Goal: Navigation & Orientation: Go to known website

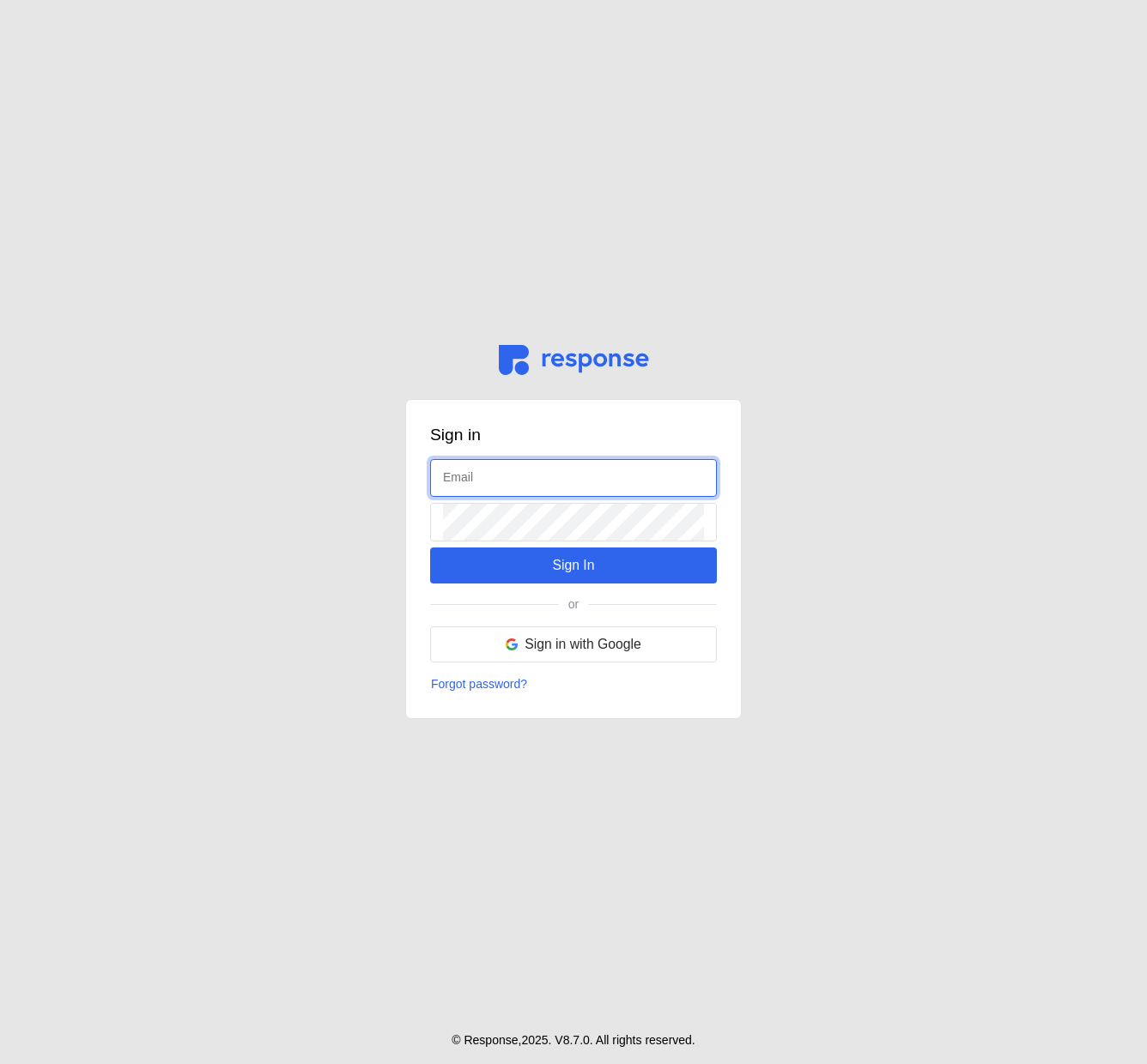
click at [459, 485] on input "text" at bounding box center [573, 478] width 261 height 37
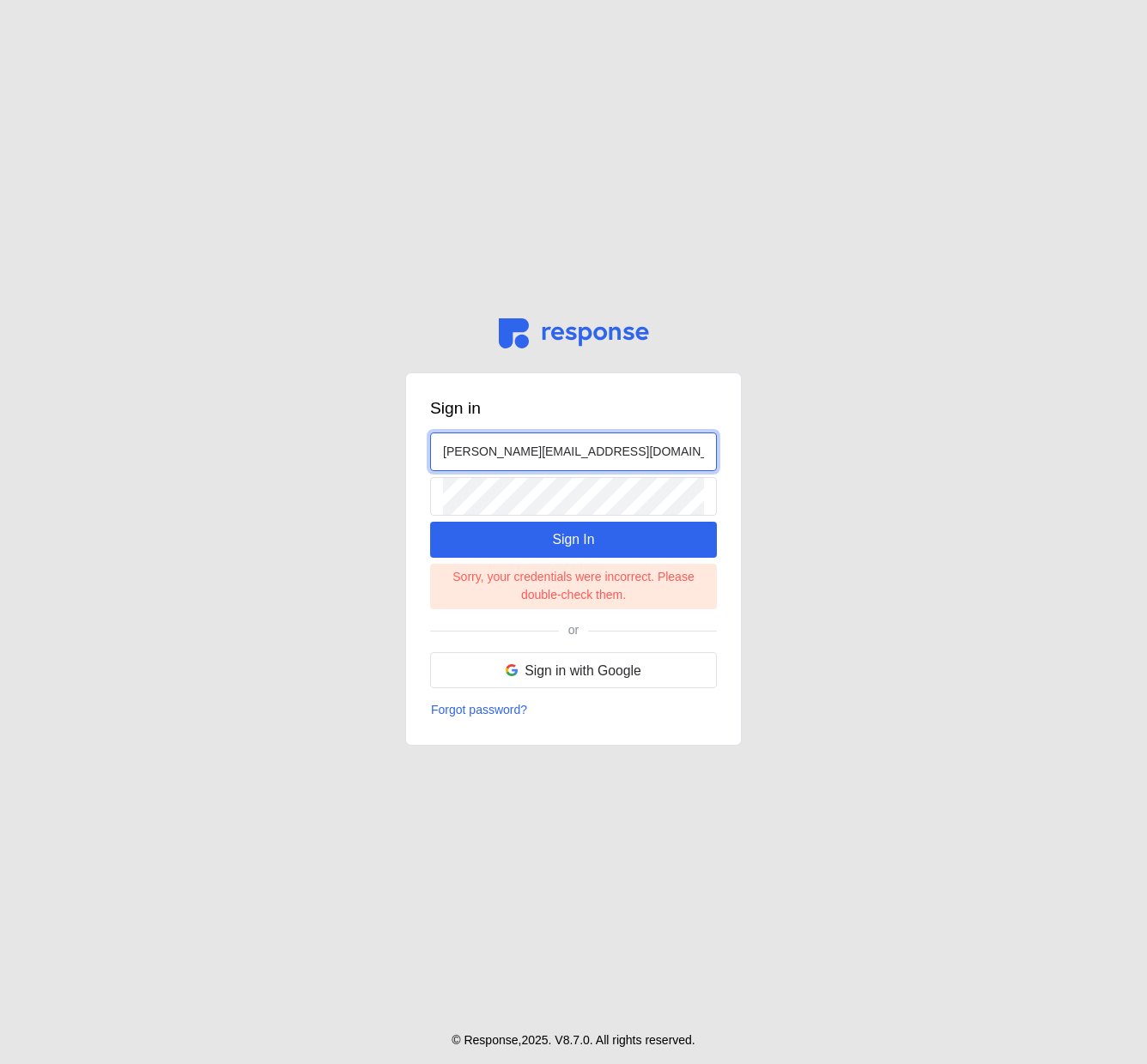
click at [635, 440] on input "[PERSON_NAME][EMAIL_ADDRESS][DOMAIN_NAME]" at bounding box center [573, 452] width 261 height 37
type input "[PERSON_NAME][EMAIL_ADDRESS][DOMAIN_NAME]"
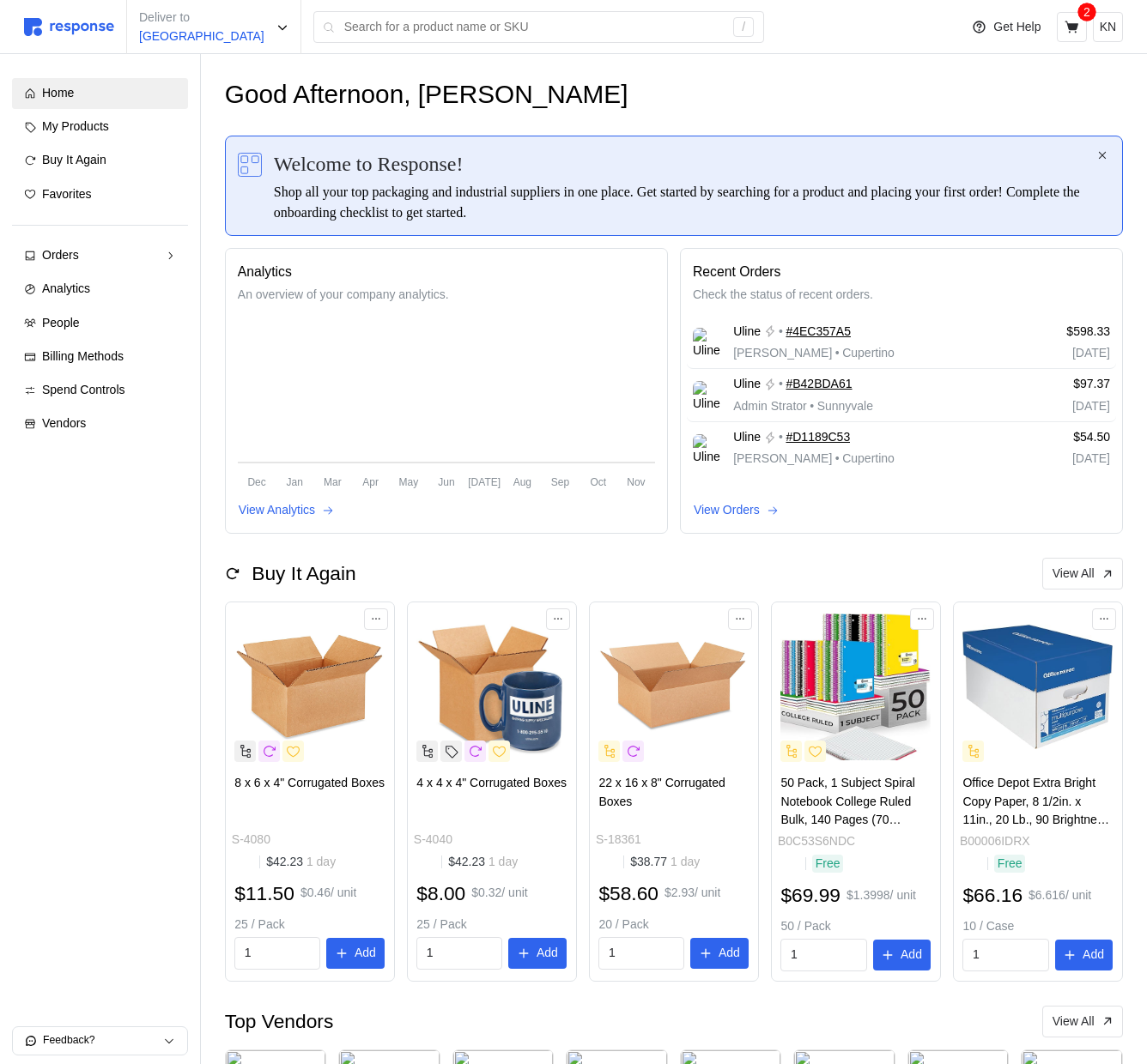
click at [800, 60] on div "Good Afternoon, [PERSON_NAME] Welcome to Response! Shop all your top packaging …" at bounding box center [673, 743] width 945 height 1378
click at [826, 80] on div "Good Afternoon, [PERSON_NAME]" at bounding box center [673, 94] width 898 height 33
click at [528, 27] on input "text" at bounding box center [534, 27] width 381 height 31
click at [529, 30] on input "text" at bounding box center [534, 27] width 381 height 31
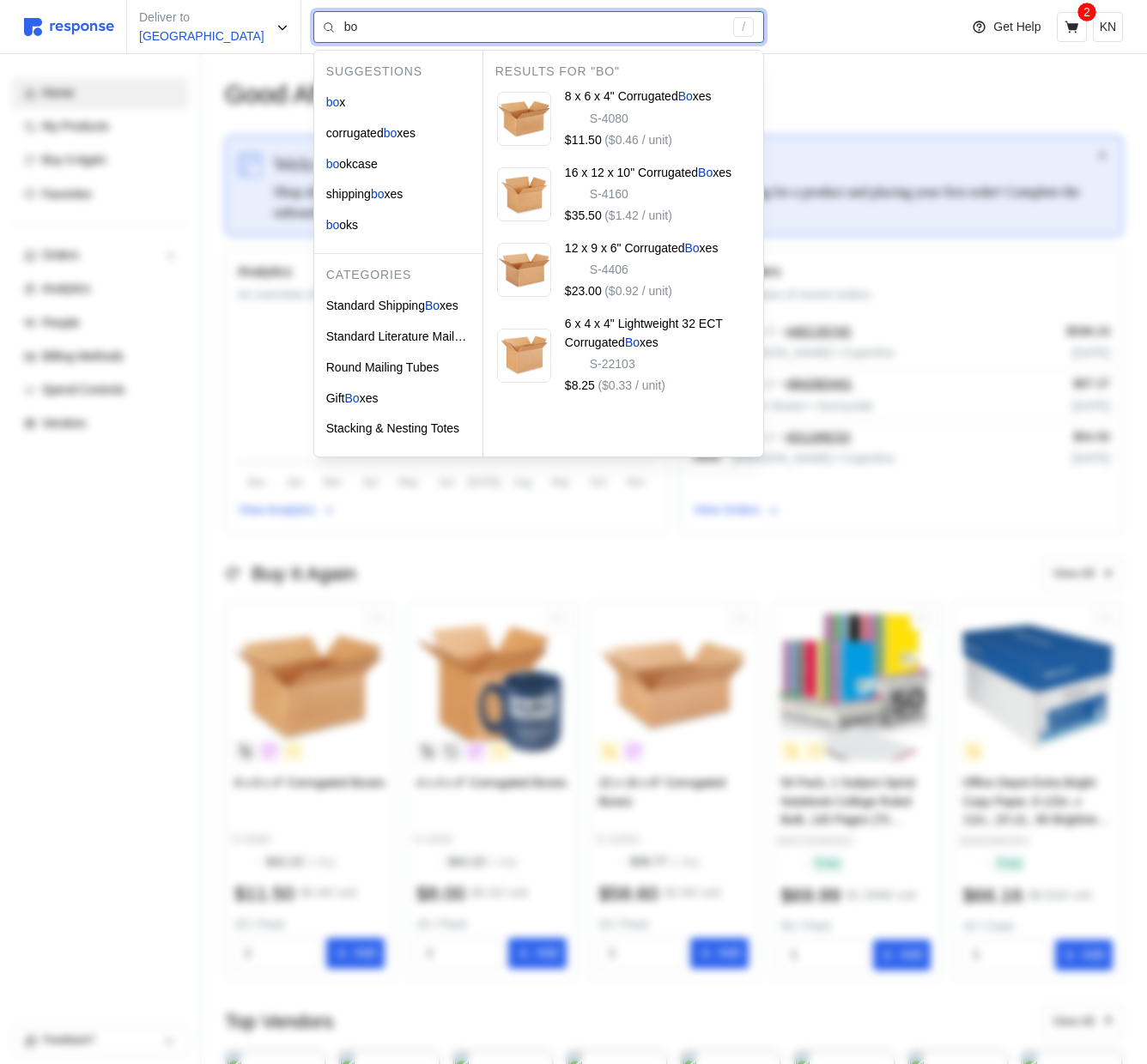
type input "bo"
